Goal: Communication & Community: Answer question/provide support

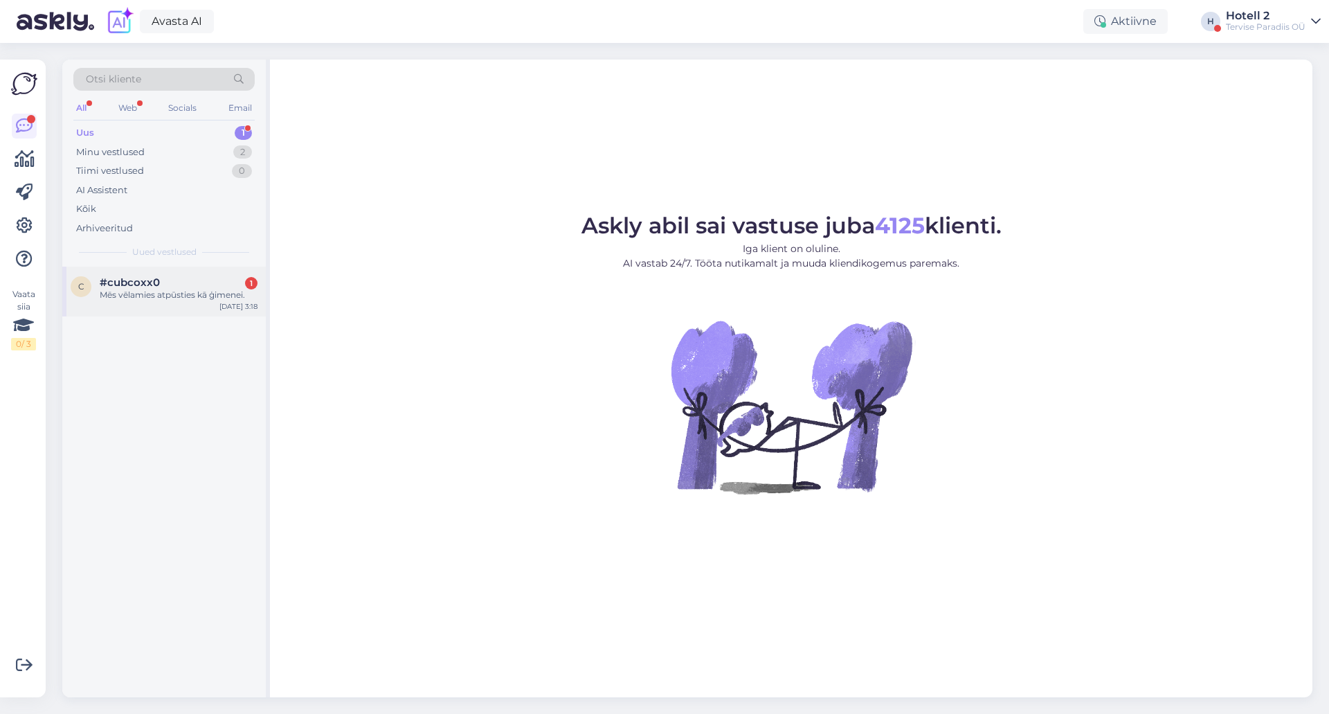
drag, startPoint x: 152, startPoint y: 304, endPoint x: 177, endPoint y: 300, distance: 25.9
click at [154, 304] on div "c #cubcoxx0 1 Mēs vēlamies atpūsties kā ģimenei. [DATE] 3:18" at bounding box center [164, 292] width 204 height 50
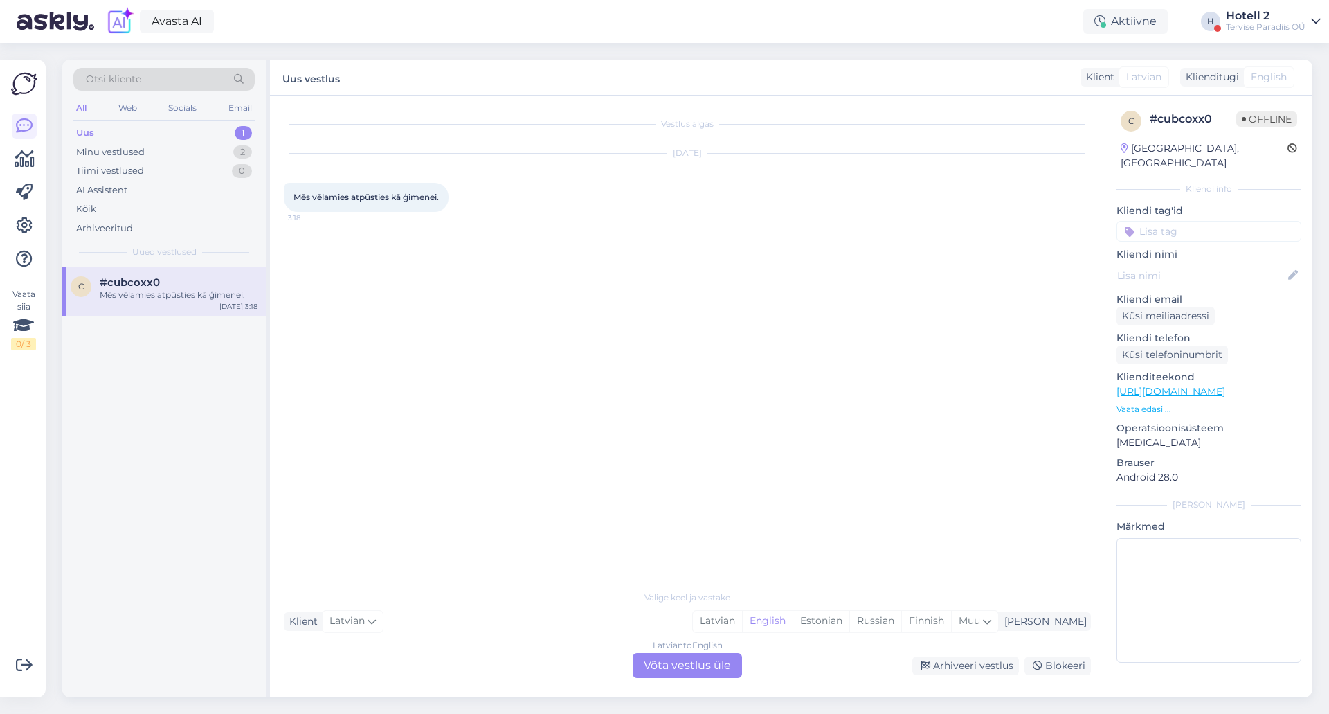
click at [657, 665] on div "Latvian to English Võta vestlus üle" at bounding box center [687, 665] width 109 height 25
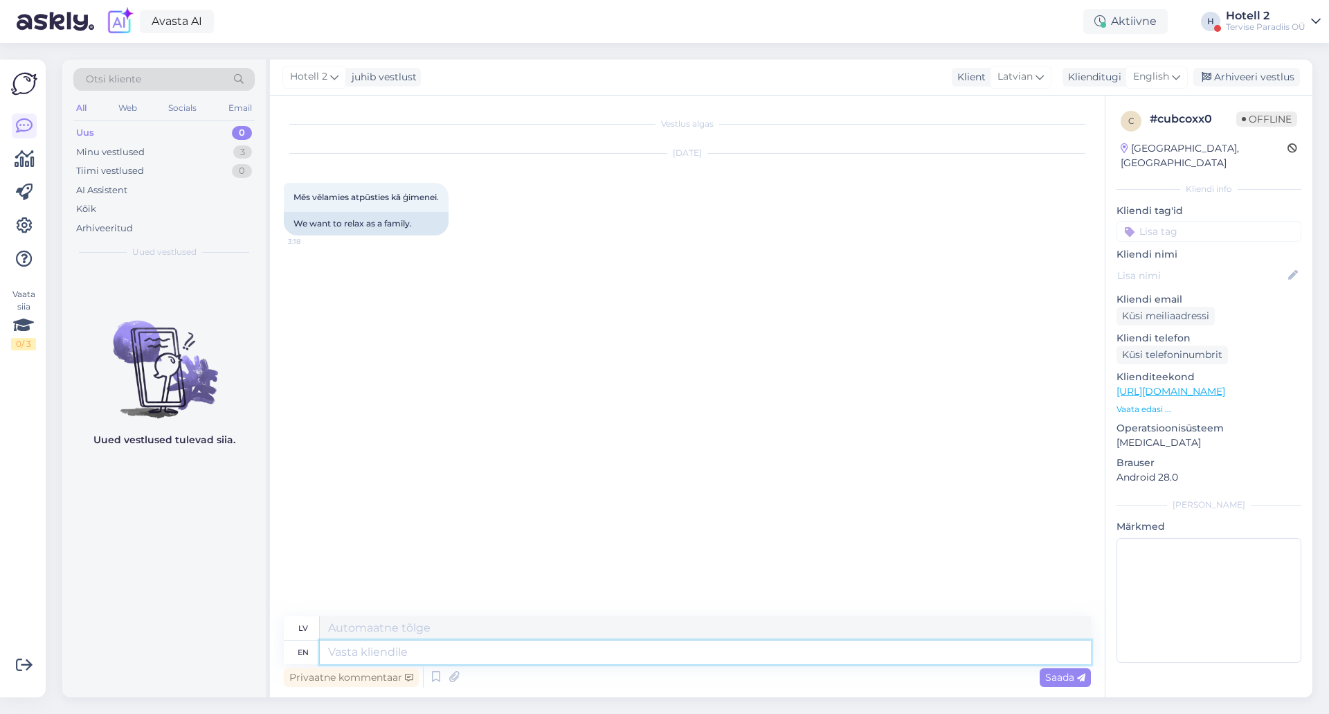
click at [346, 656] on textarea at bounding box center [705, 652] width 771 height 24
type textarea "Wh"
type textarea "R"
type textarea "When"
type textarea "Kad"
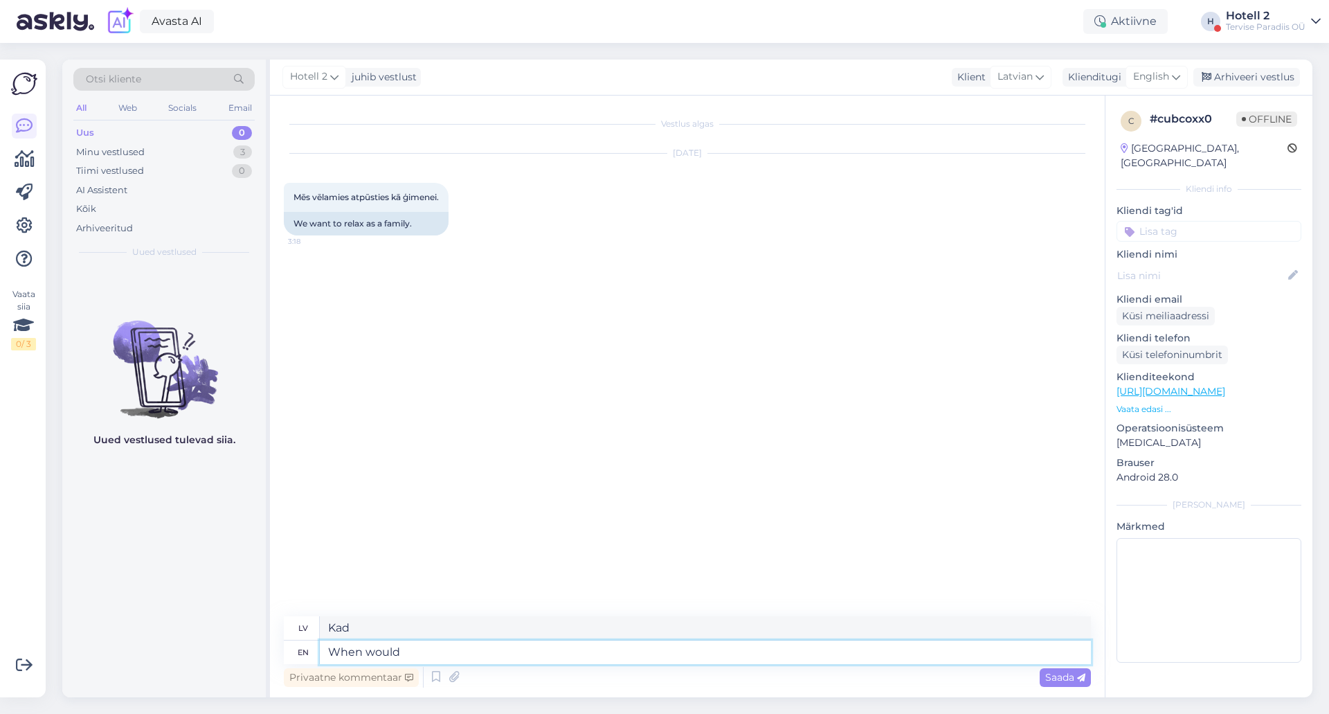
type textarea "When would"
type textarea "Kad būtu"
type textarea "When would you"
type textarea "Kad jūs"
type textarea "When would you like t"
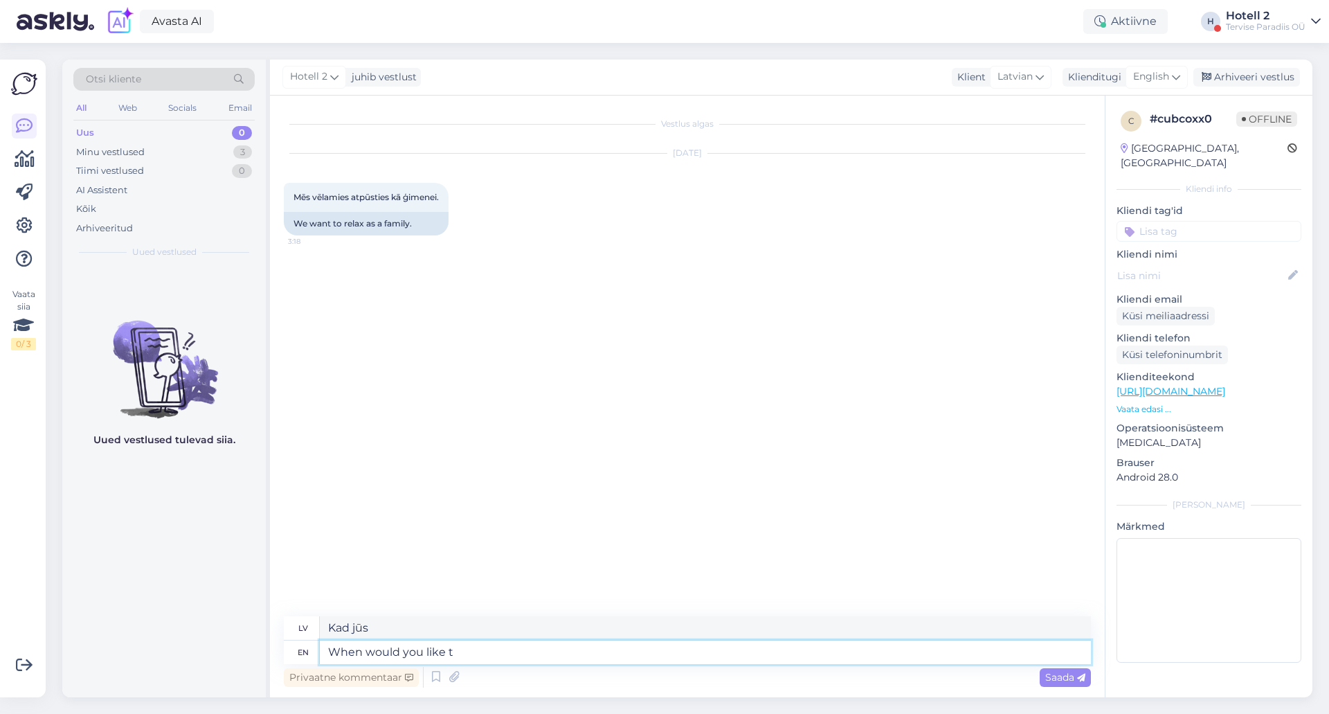
type textarea "Kad jūs vēlētos"
type textarea "When would you like to vis"
type textarea "Kad vēlaties apmeklēt"
type textarea "When would you like to visit"
type textarea "Kad jūs vēlētos apmeklēt"
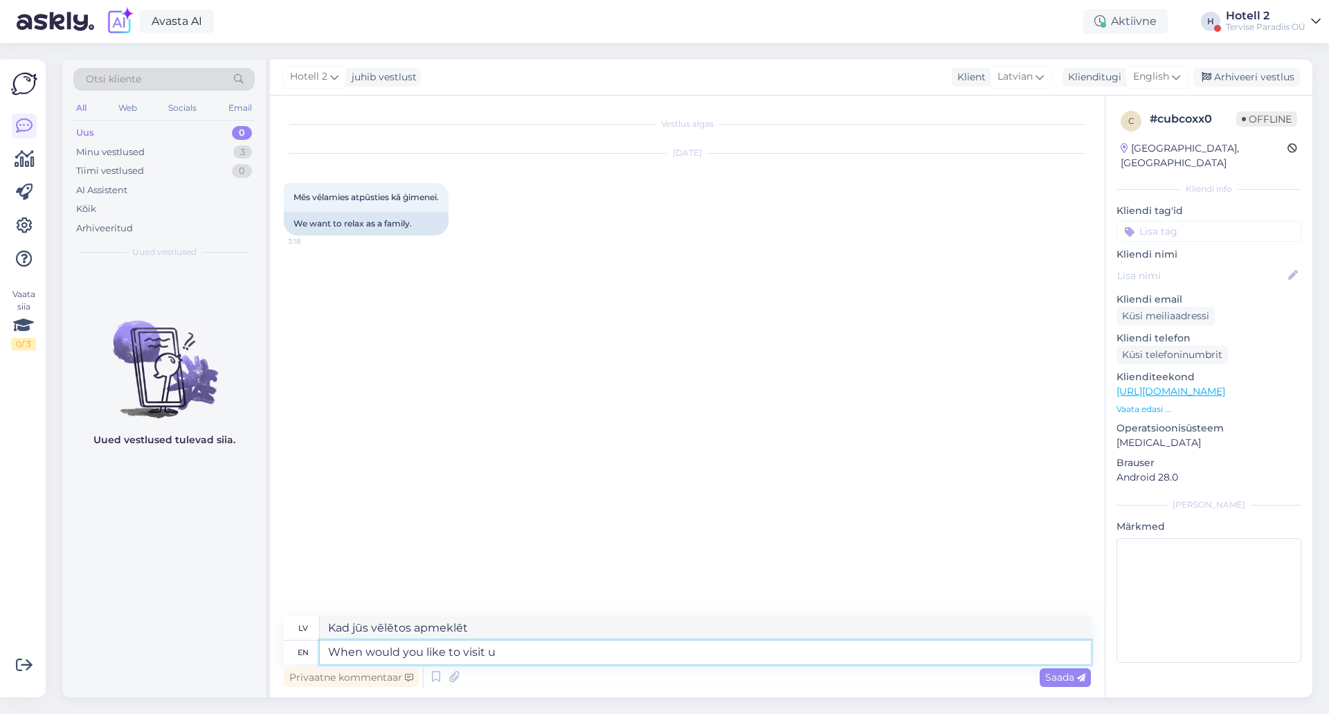
type textarea "When would you like to visit us"
type textarea "Kad jūs vēlētos mūs apciemot?"
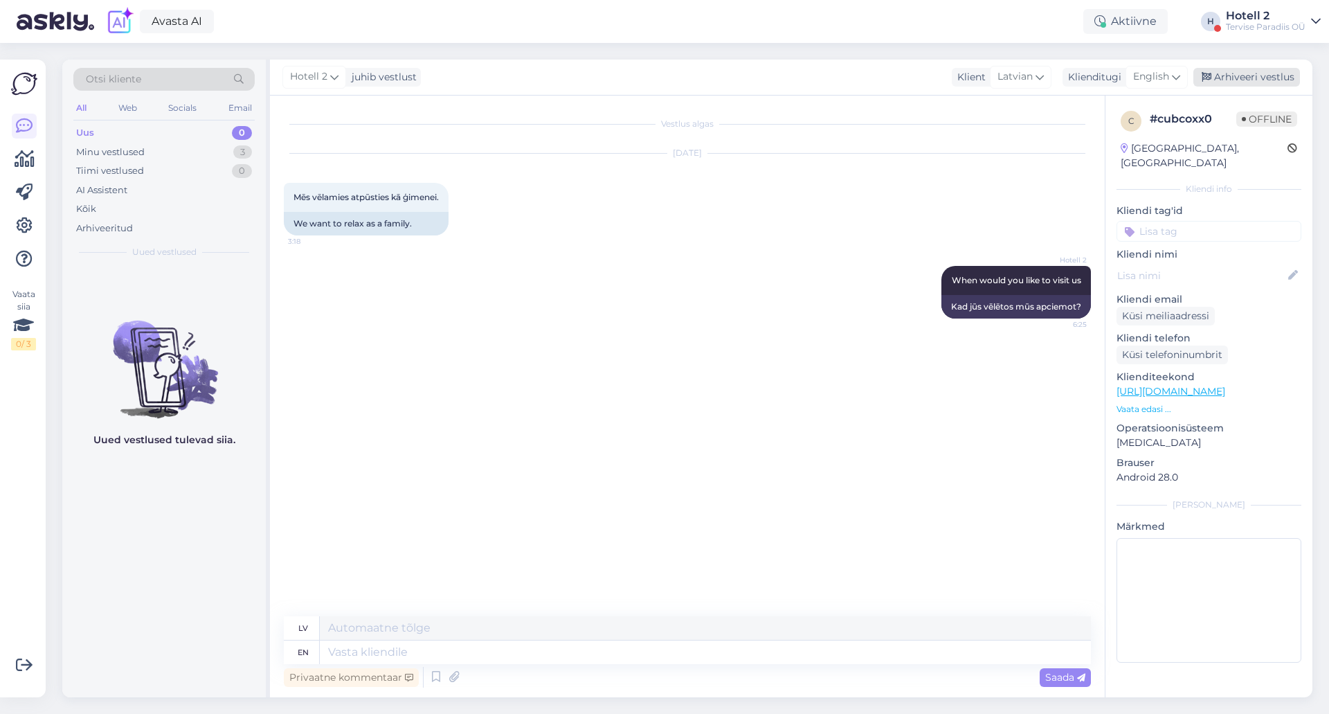
click at [1247, 73] on div "Arhiveeri vestlus" at bounding box center [1246, 77] width 107 height 19
